Goal: Task Accomplishment & Management: Complete application form

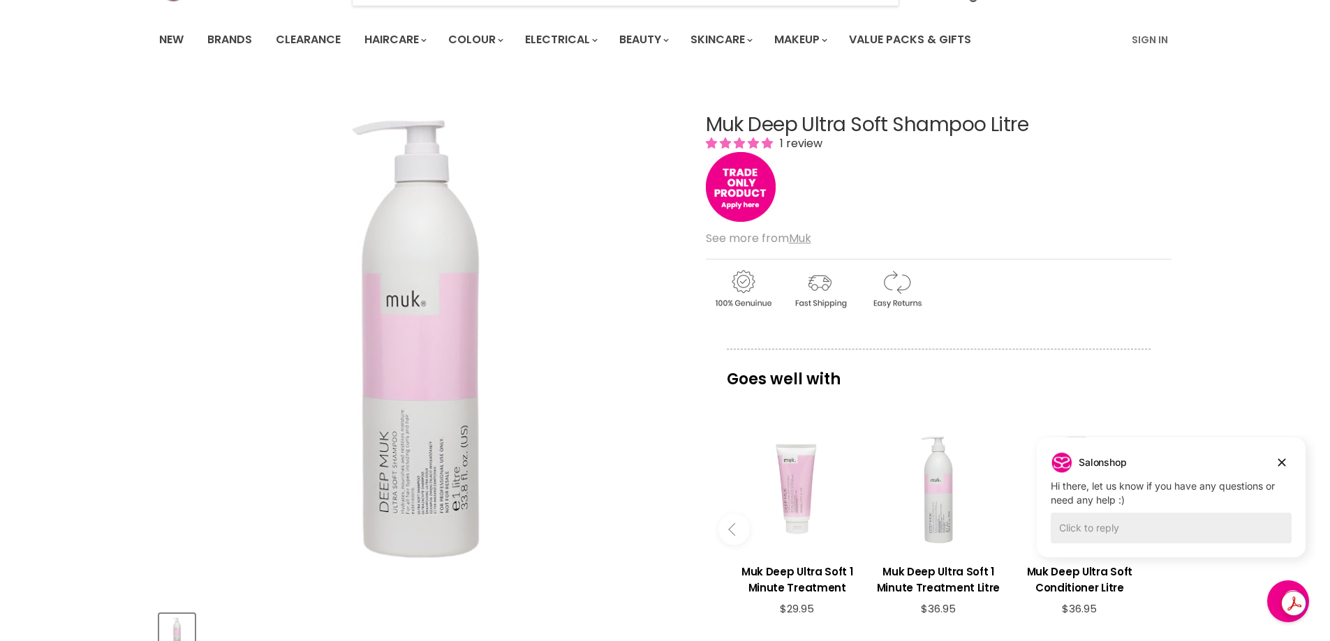
scroll to position [209, 0]
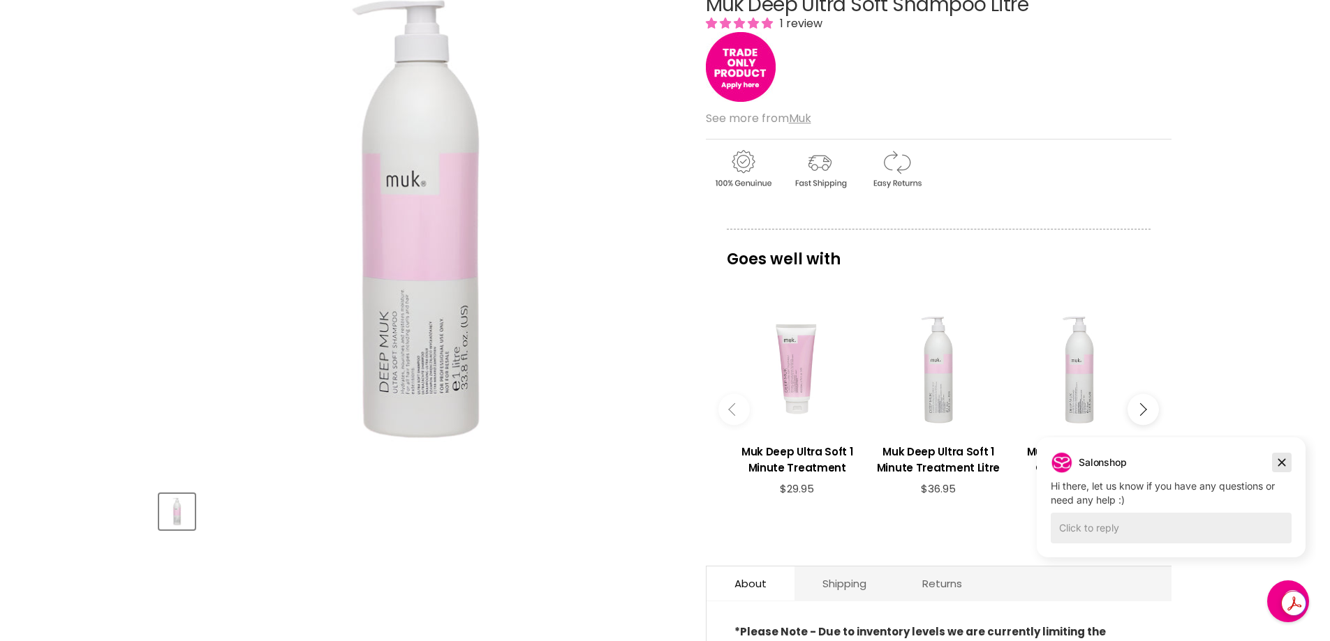
click at [1287, 463] on icon "Dismiss campaign" at bounding box center [1282, 462] width 14 height 17
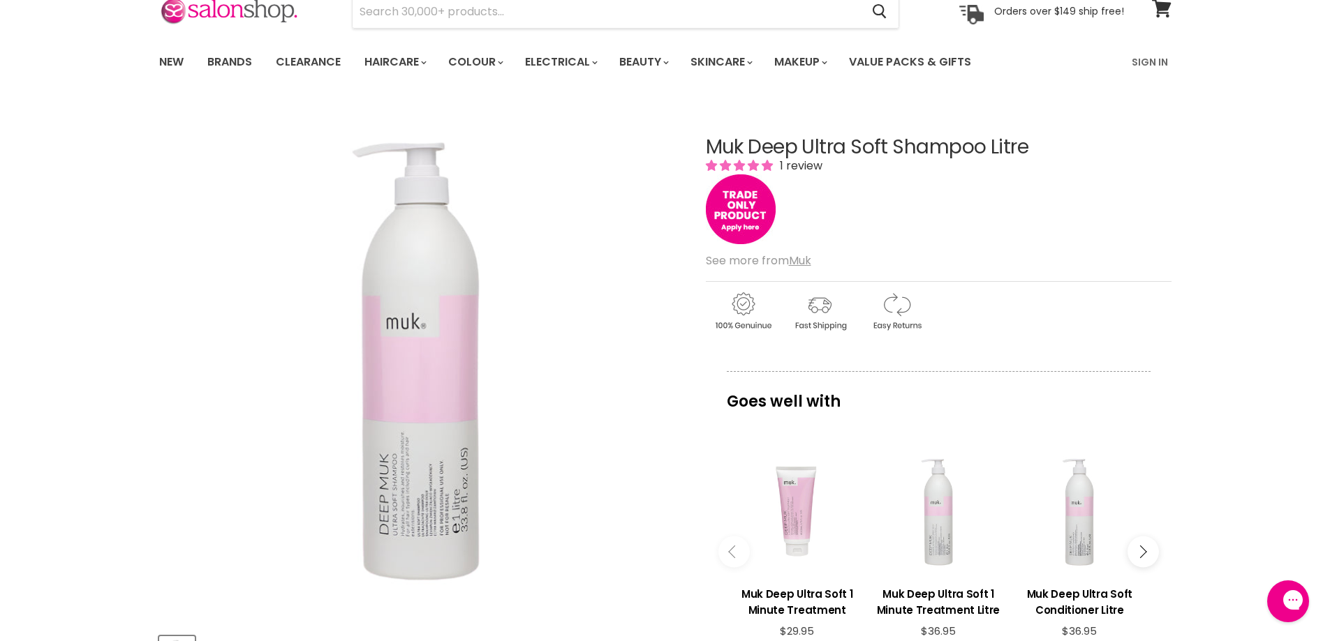
scroll to position [0, 0]
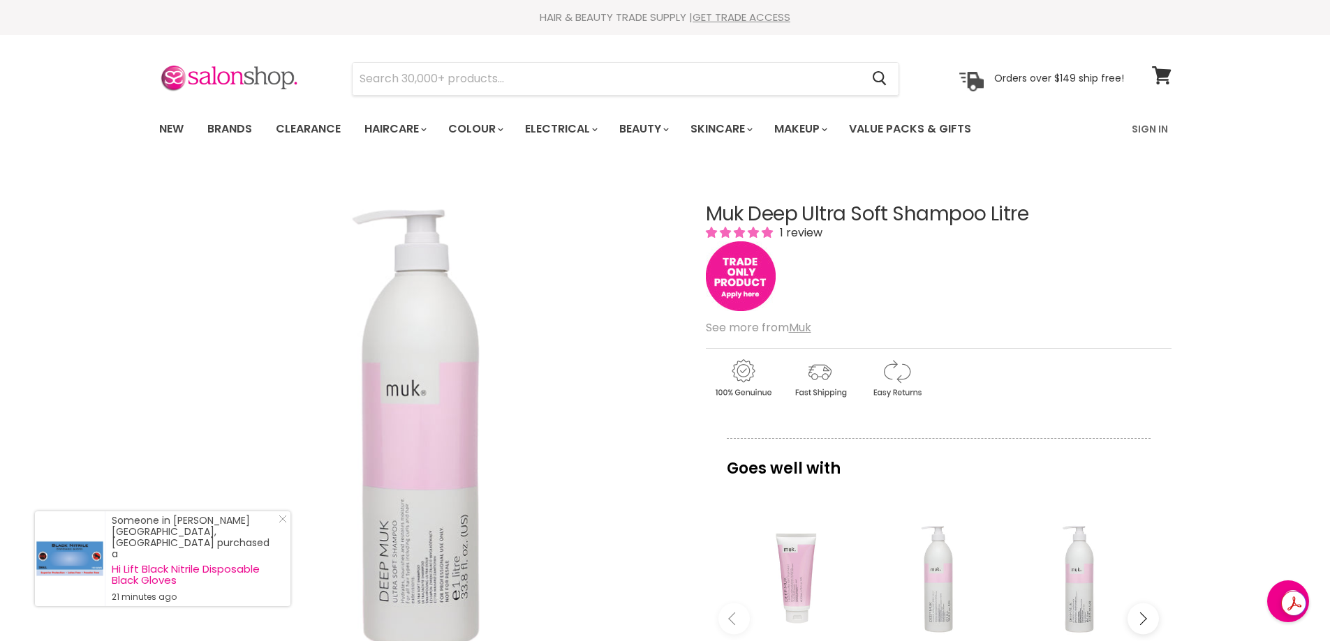
click at [763, 281] on img "Main content" at bounding box center [741, 277] width 70 height 70
